Goal: Transaction & Acquisition: Purchase product/service

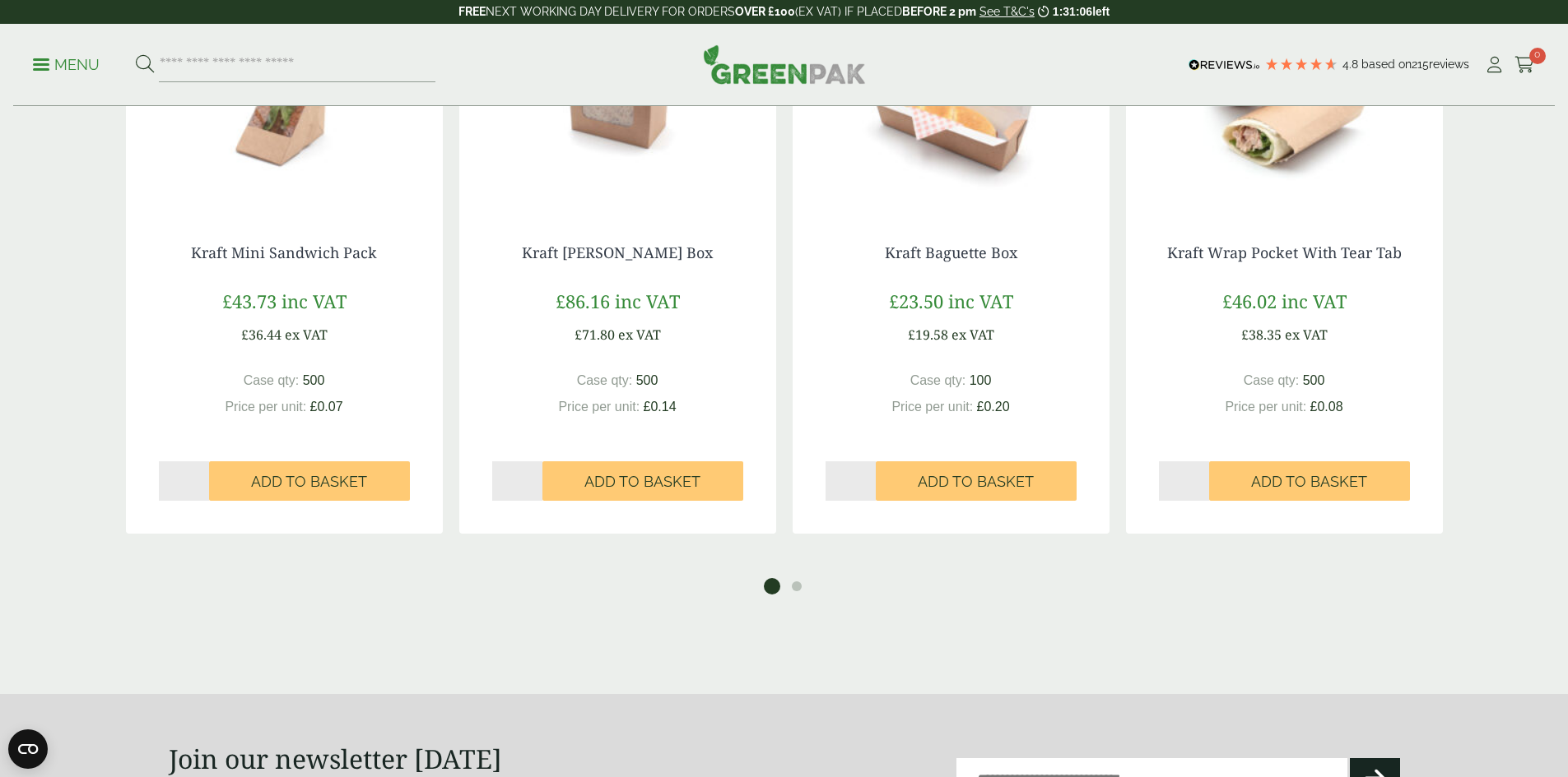
scroll to position [1151, 0]
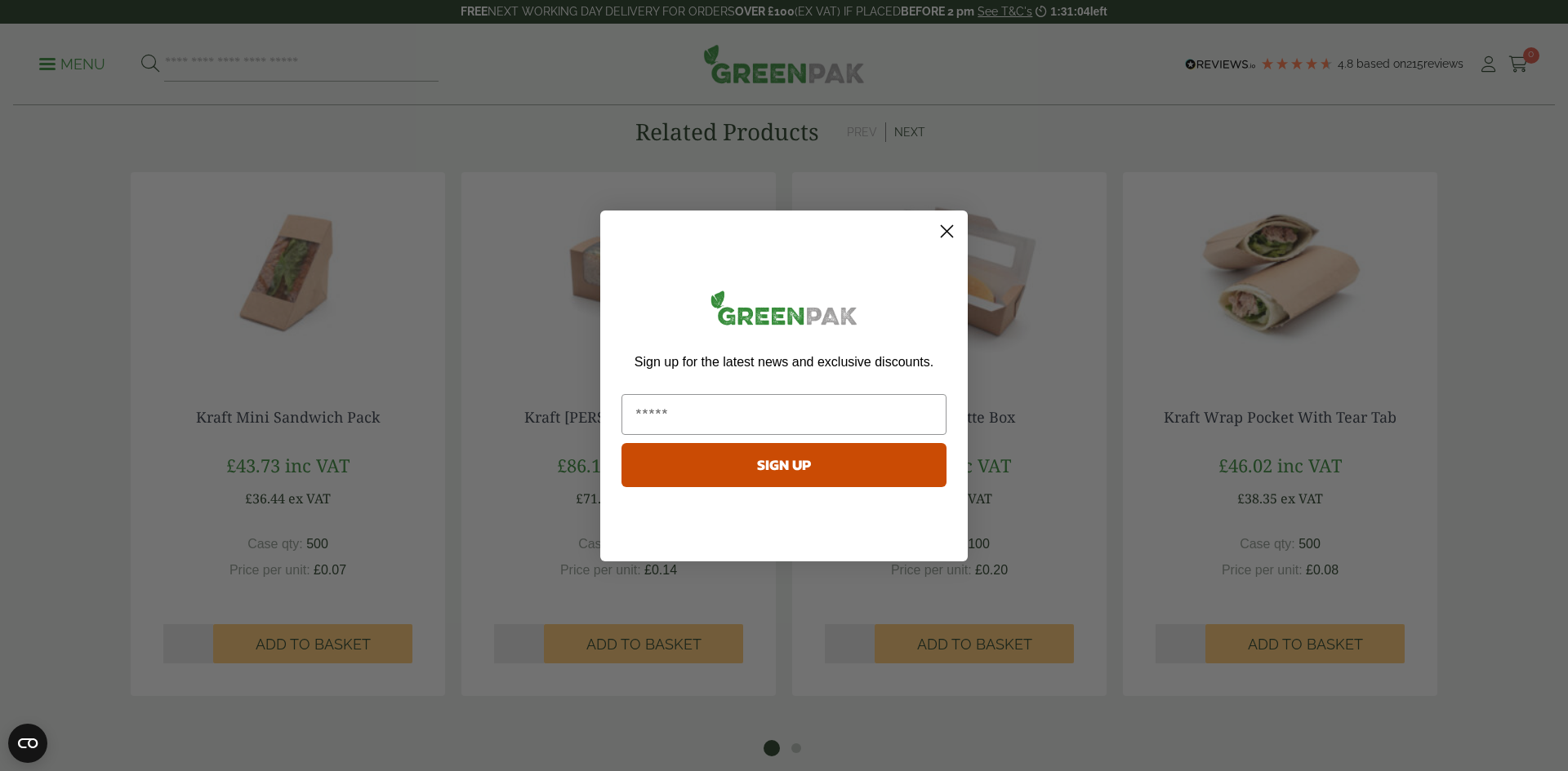
click at [941, 226] on icon "Close dialog" at bounding box center [947, 231] width 29 height 29
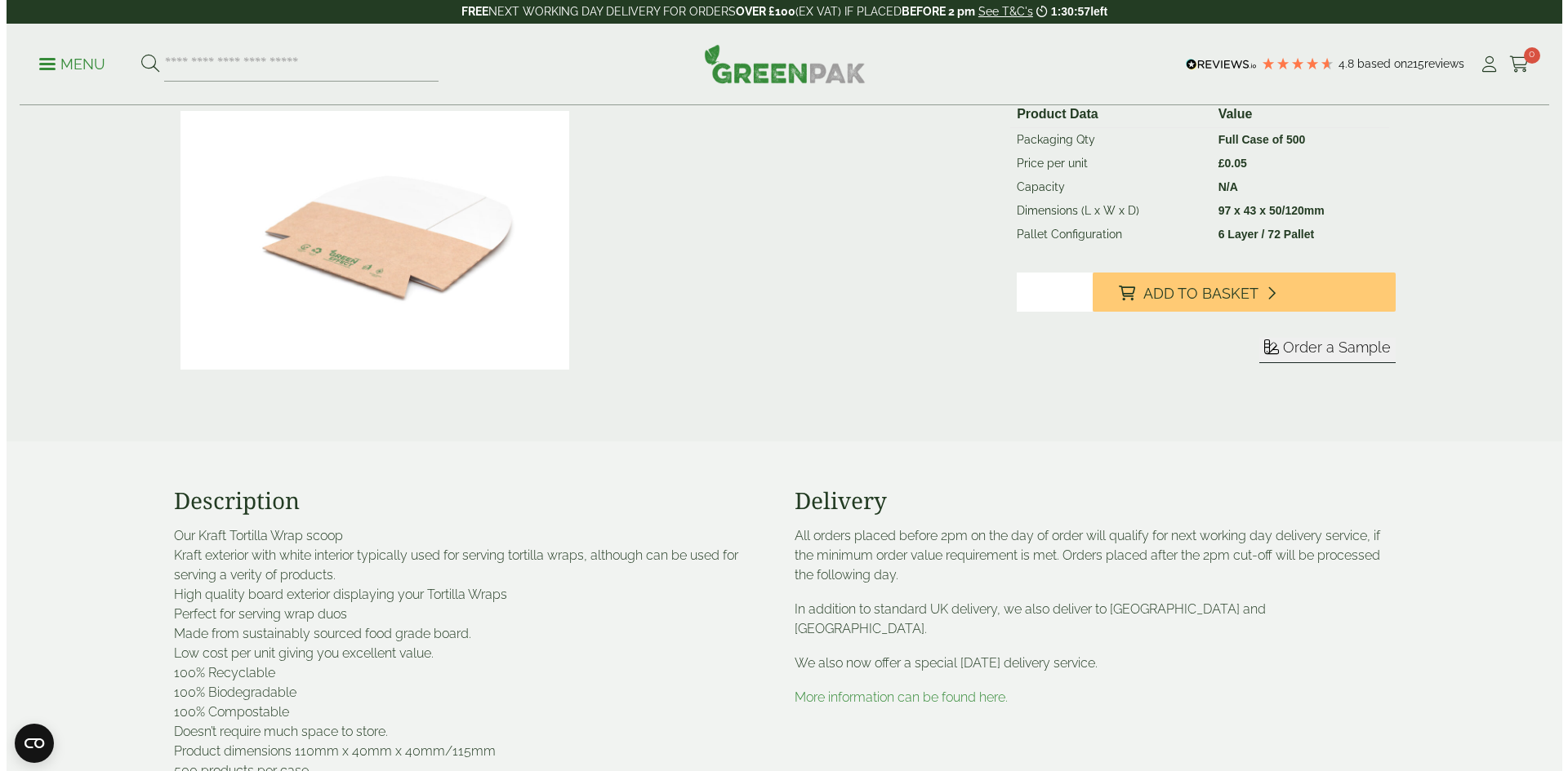
scroll to position [0, 0]
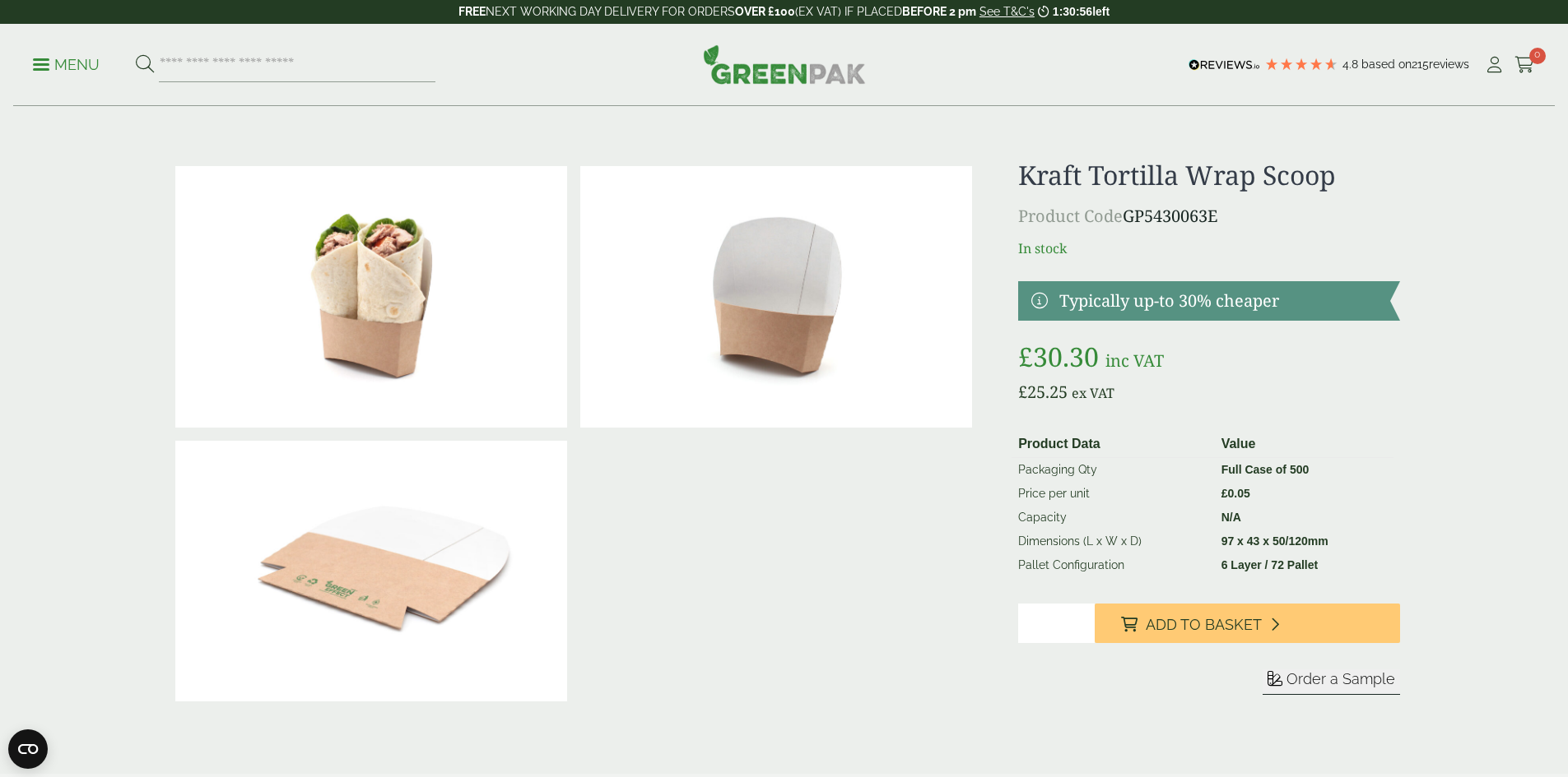
click at [79, 63] on p "Menu" at bounding box center [66, 65] width 67 height 20
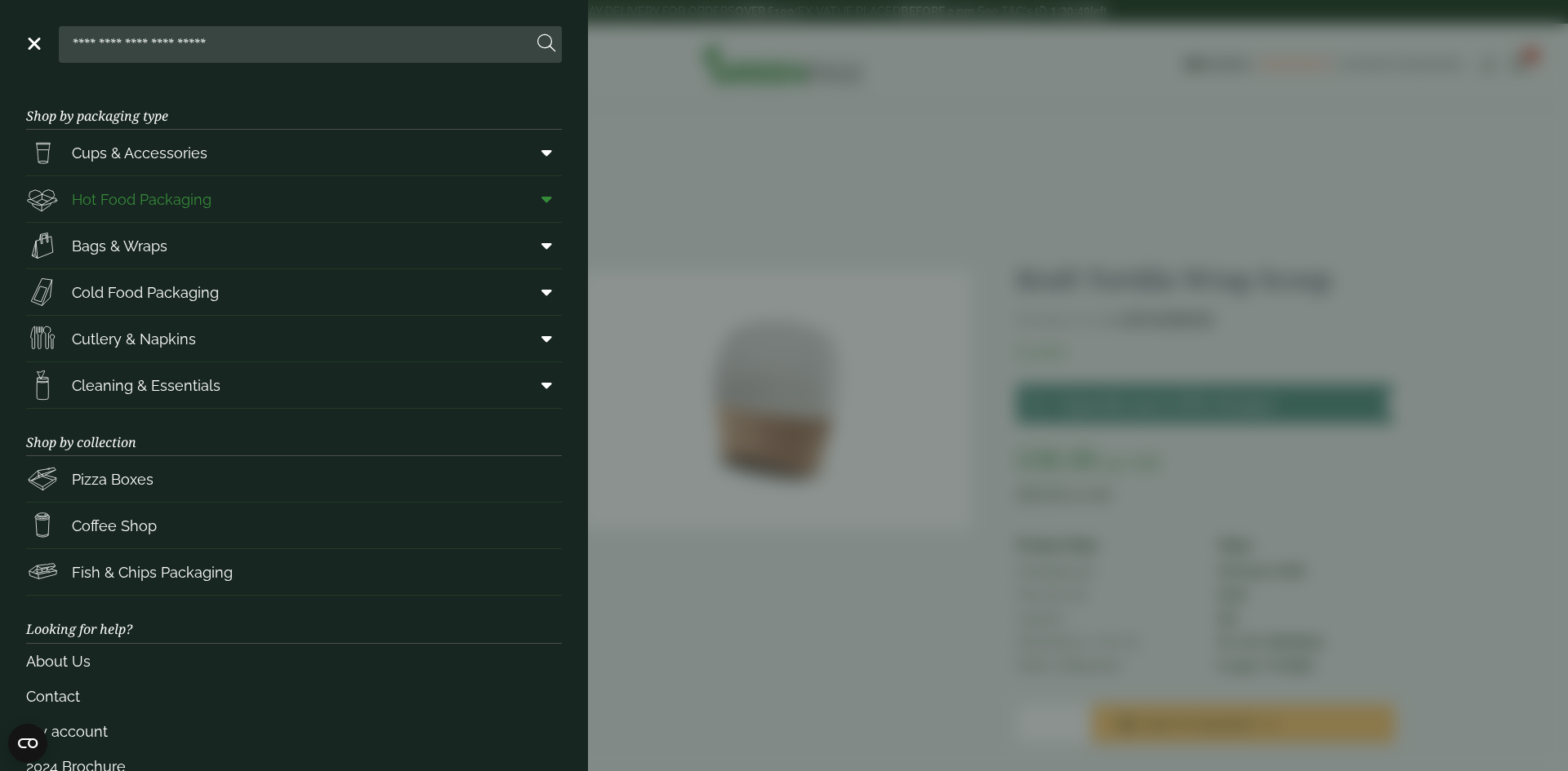
click at [528, 199] on span at bounding box center [544, 199] width 37 height 31
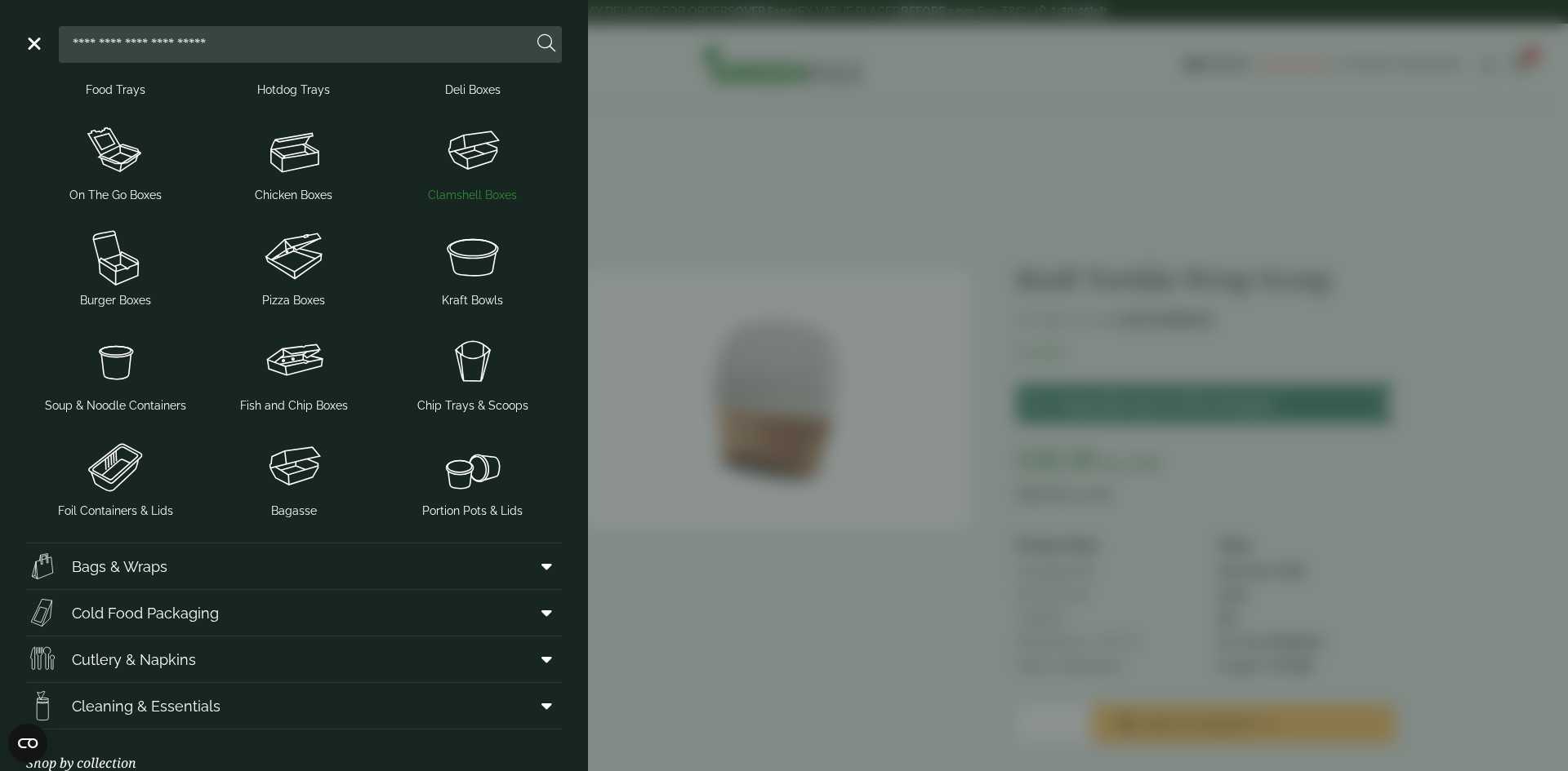
scroll to position [245, 0]
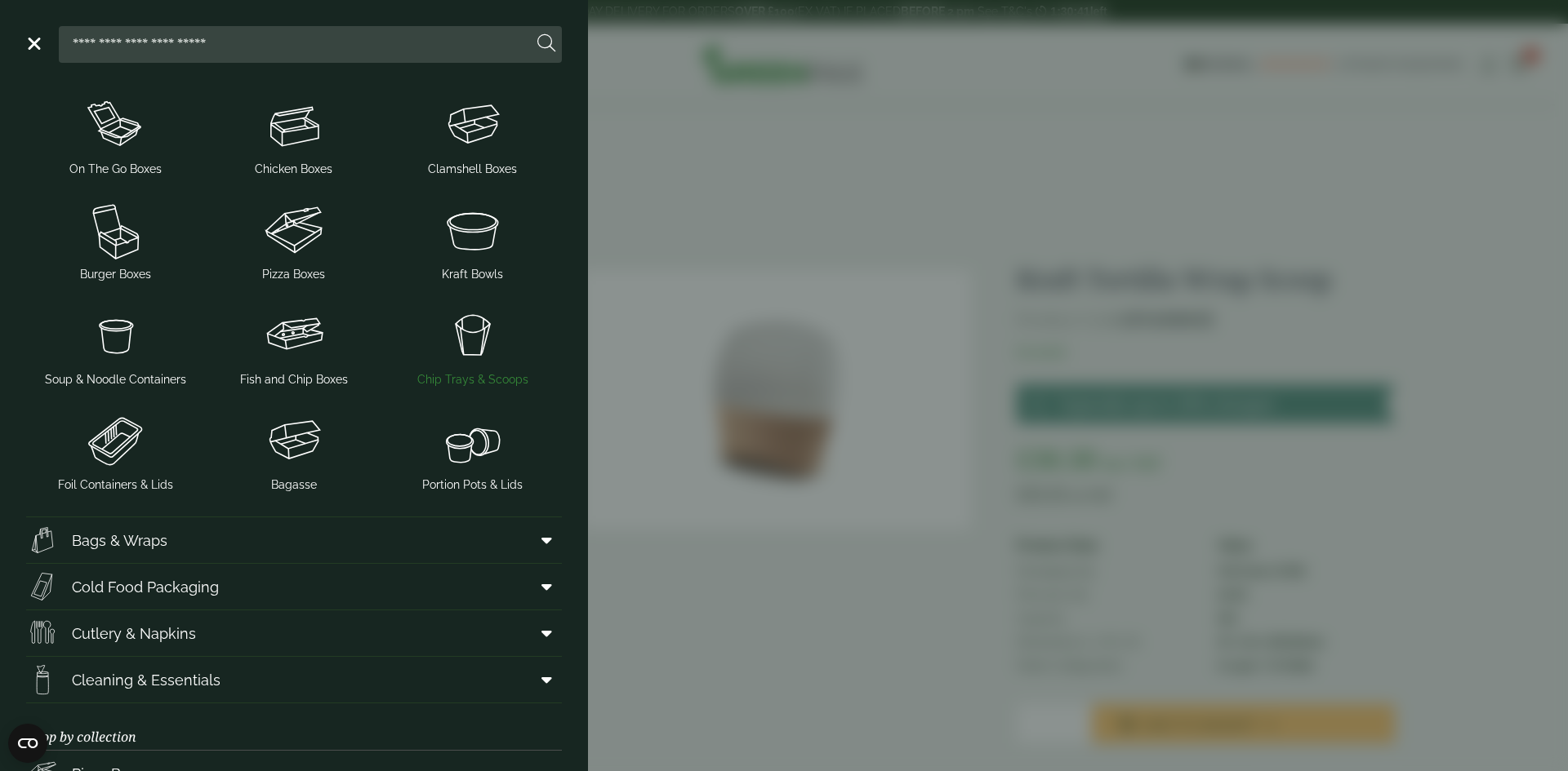
click at [480, 335] on img at bounding box center [472, 335] width 165 height 65
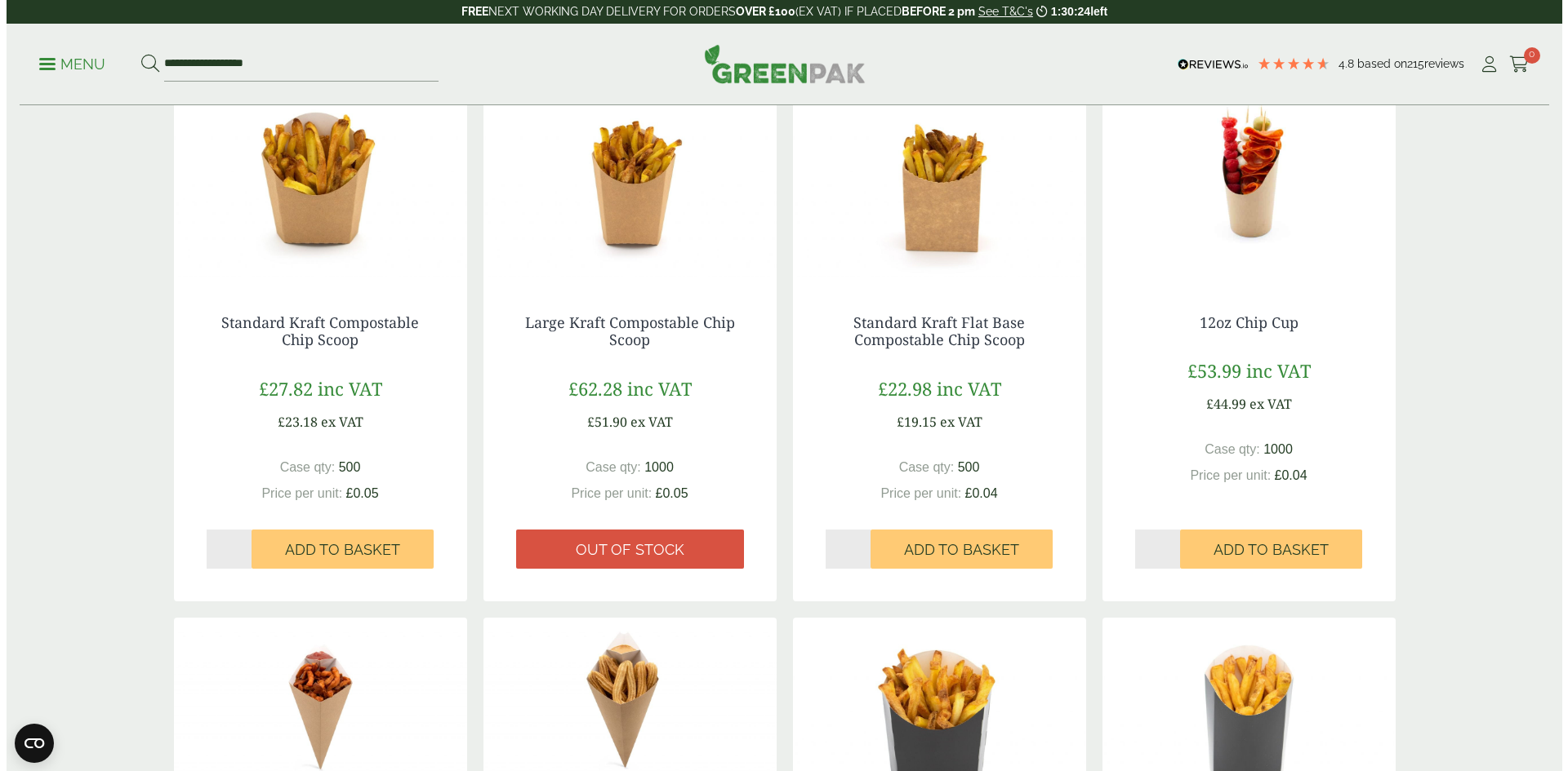
scroll to position [245, 0]
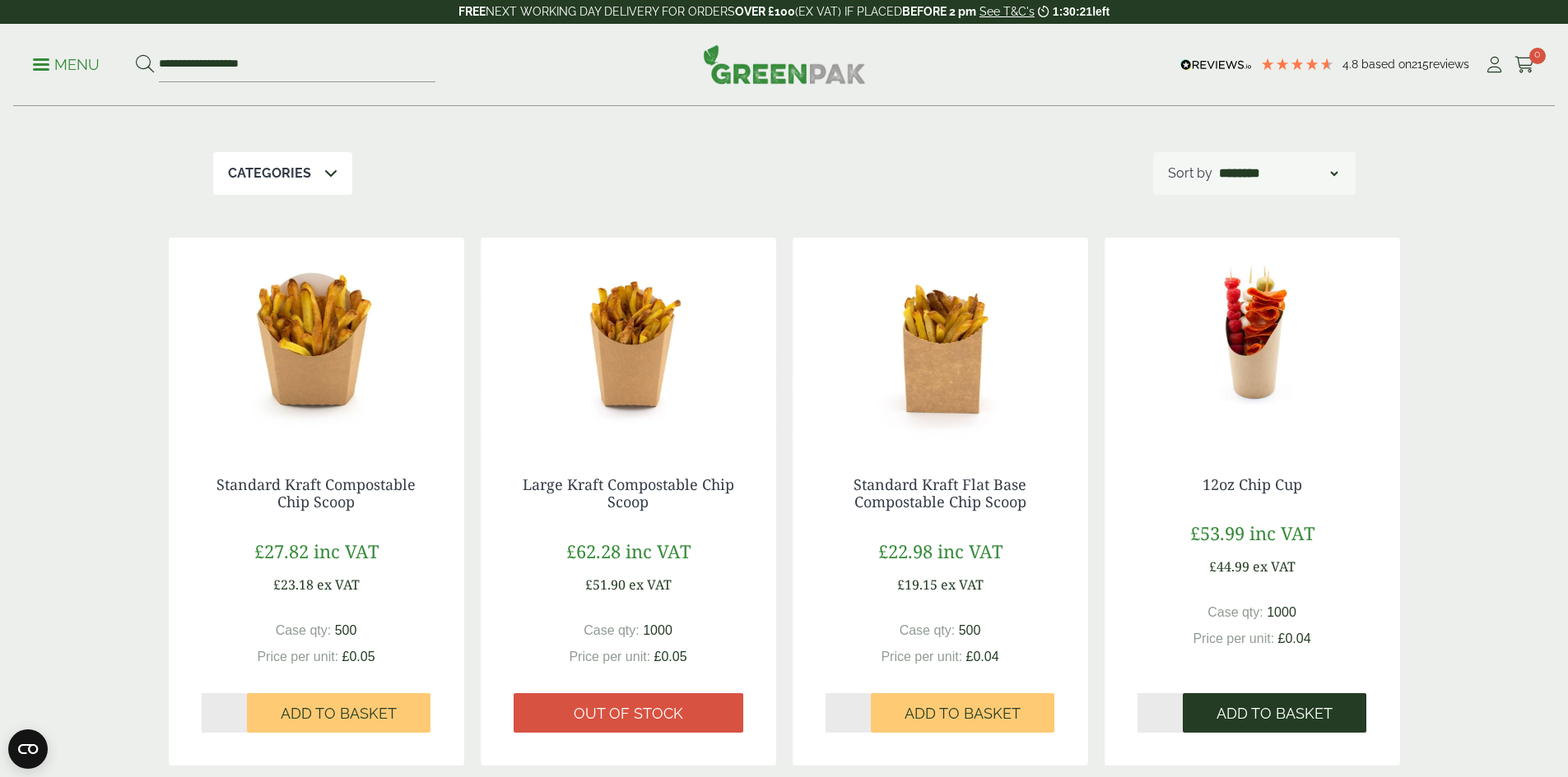
click at [1274, 699] on button "Add to Basket" at bounding box center [1275, 713] width 184 height 39
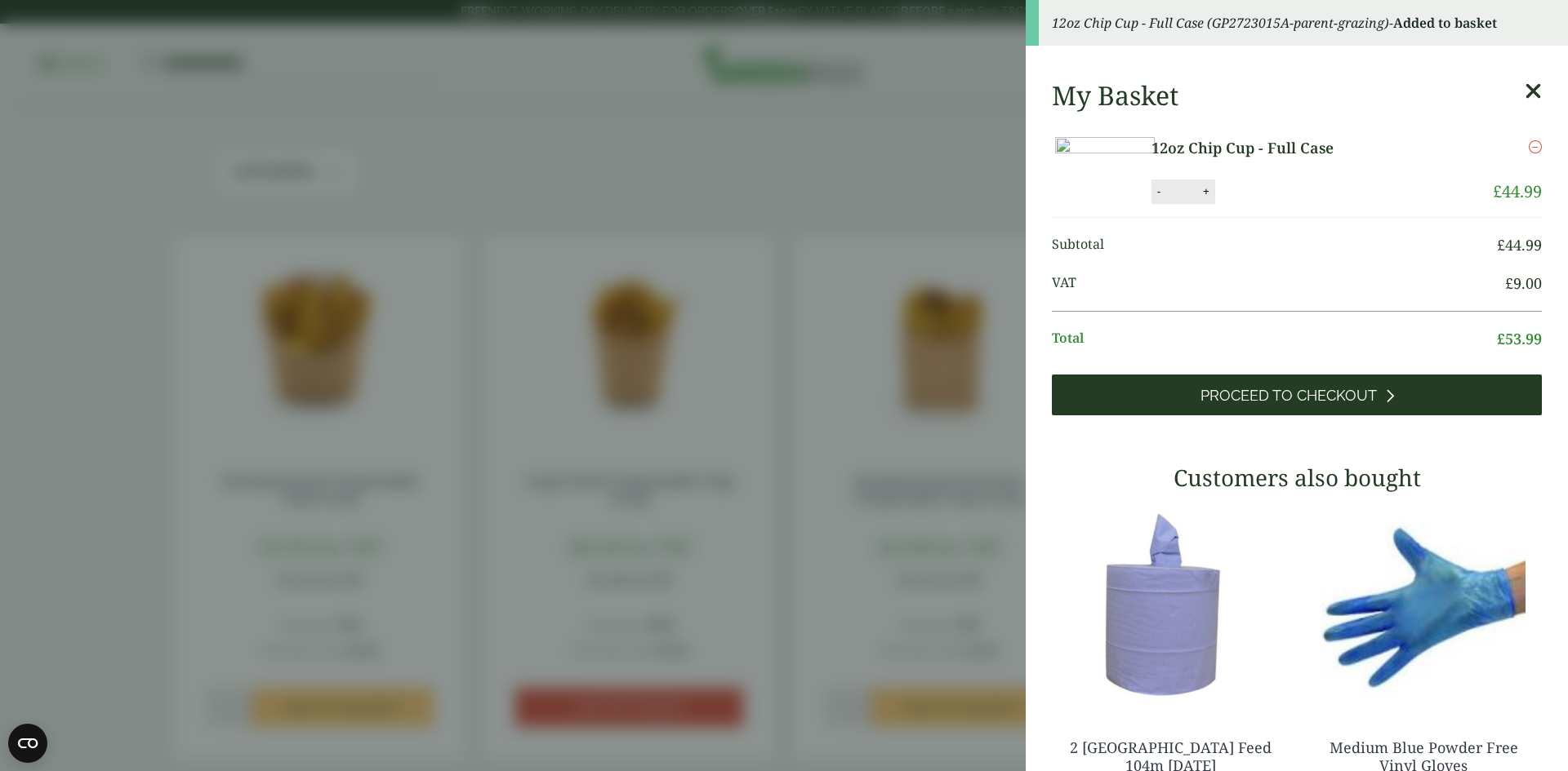
click at [1208, 405] on span "Proceed to Checkout" at bounding box center [1289, 396] width 177 height 18
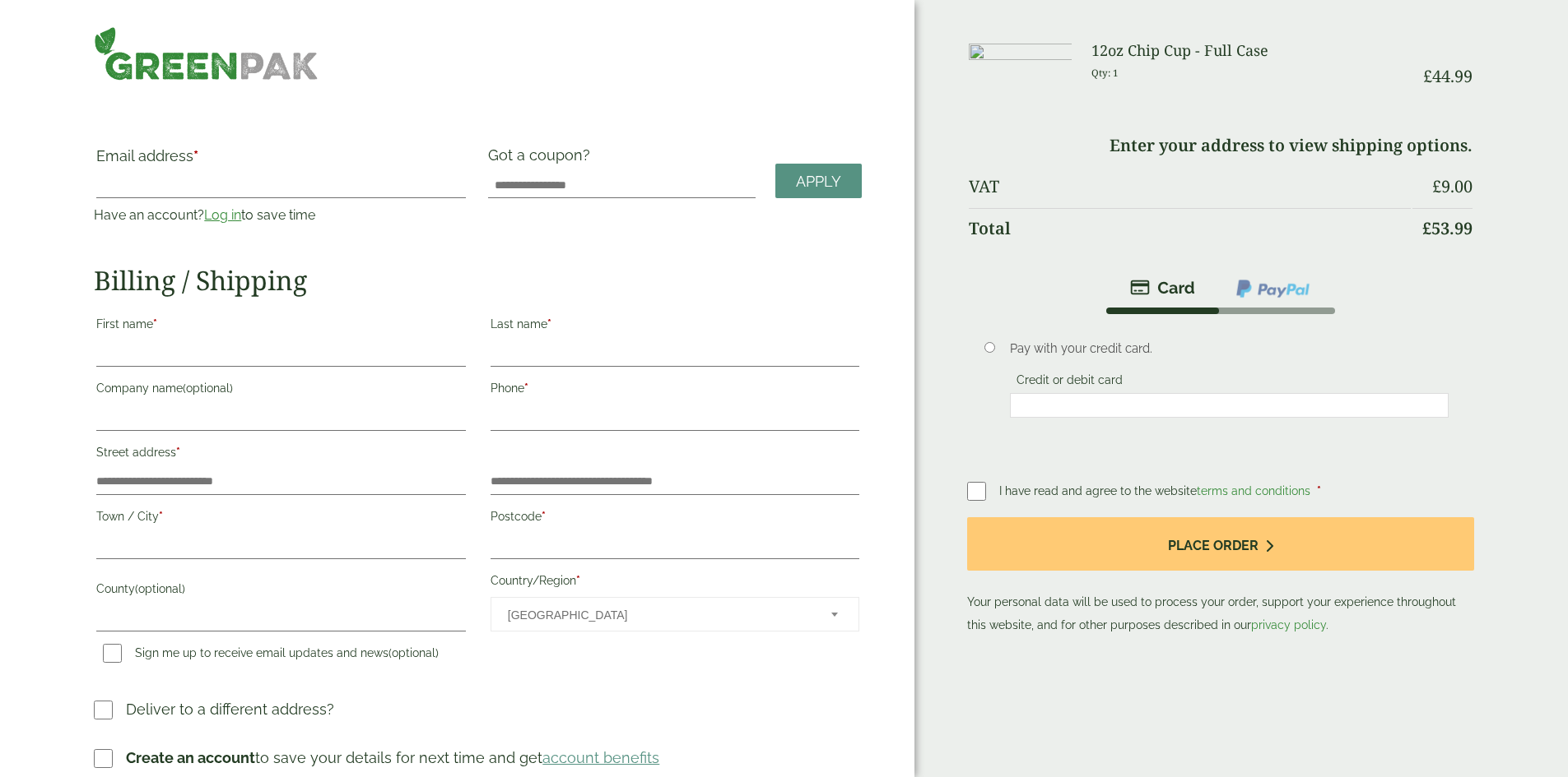
select select "**"
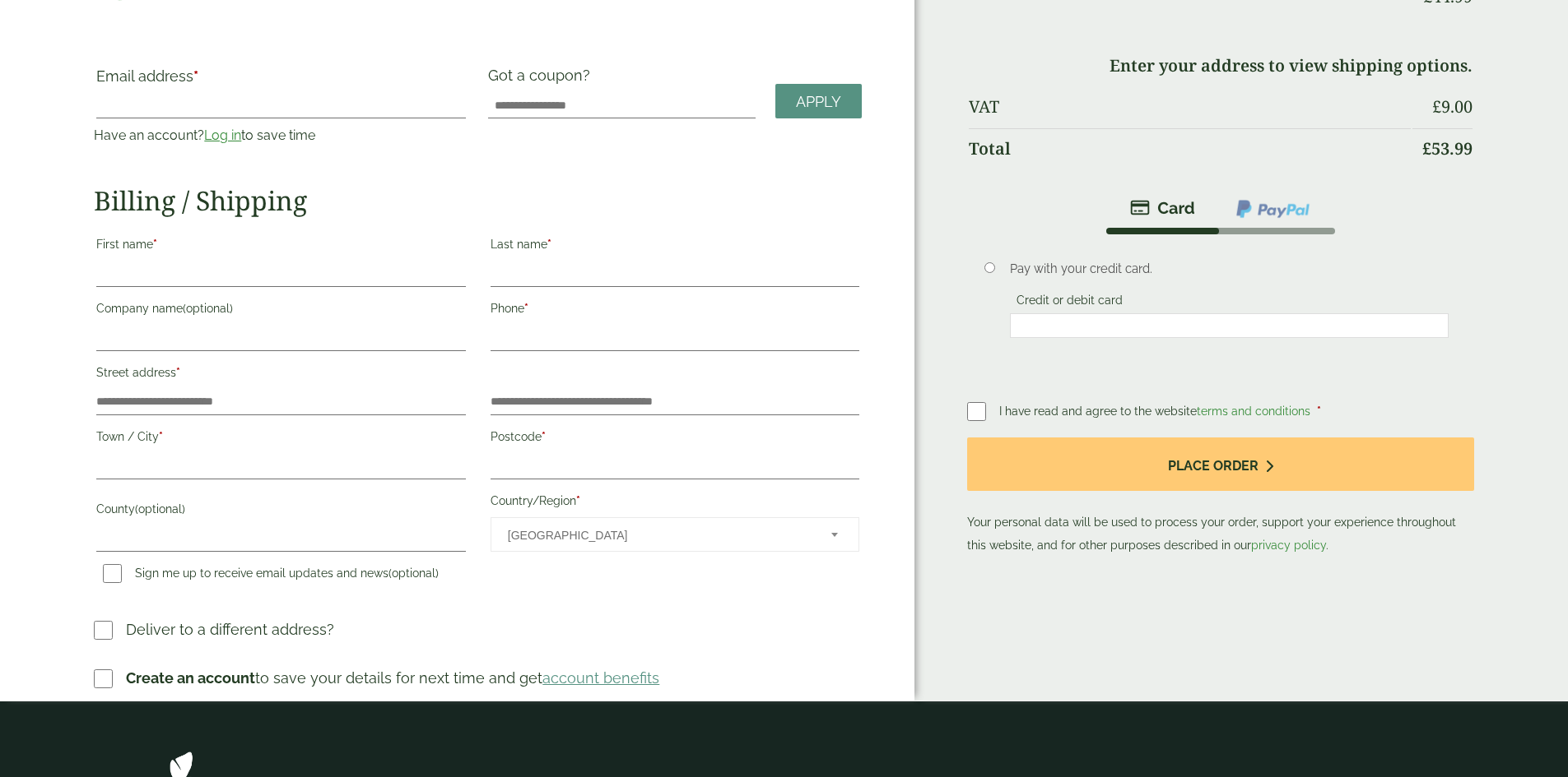
scroll to position [411, 0]
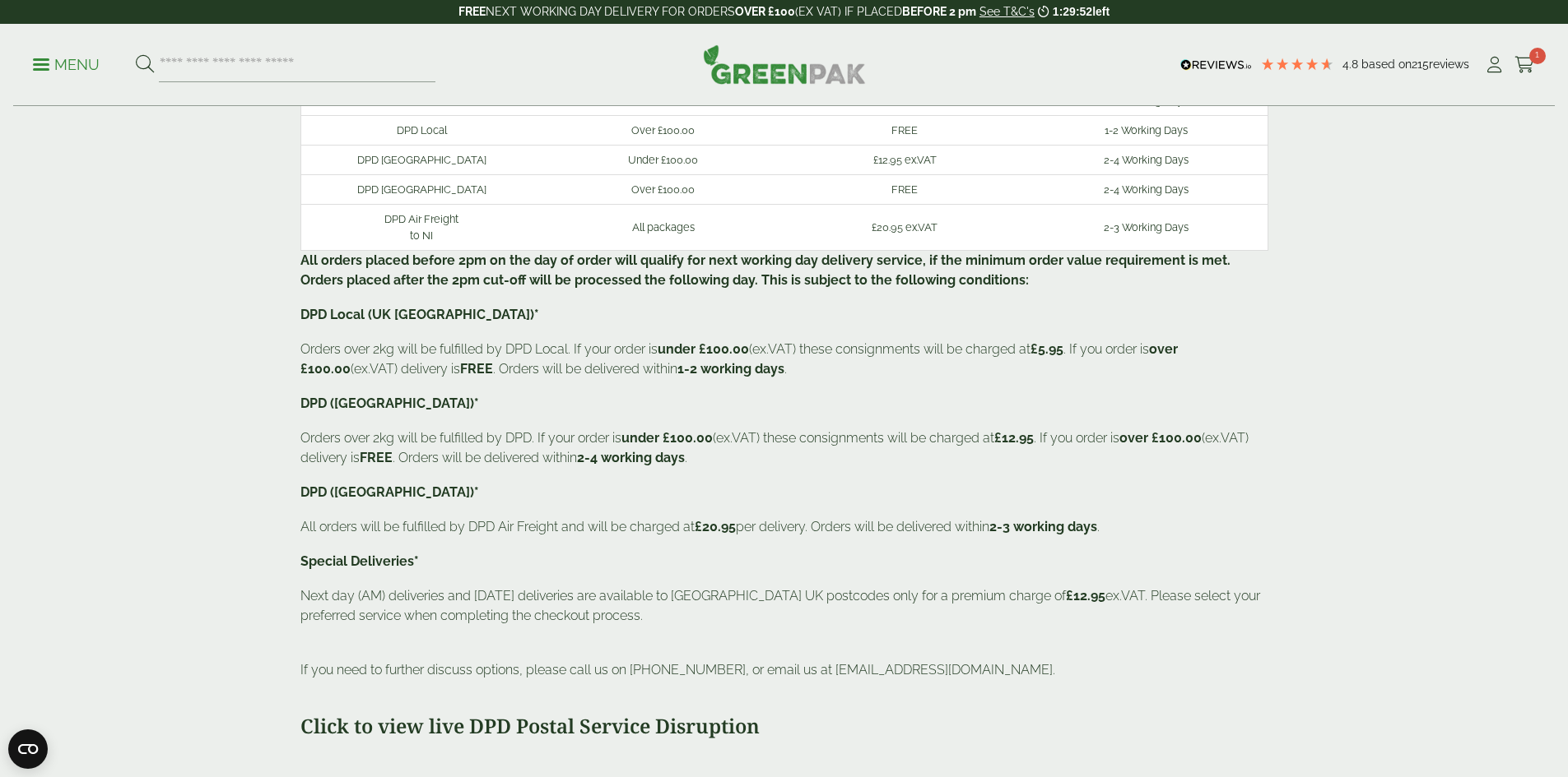
scroll to position [165, 0]
